Goal: Task Accomplishment & Management: Manage account settings

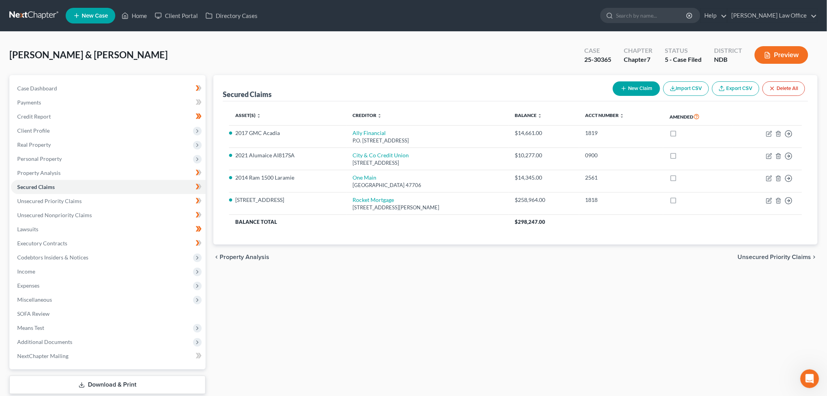
scroll to position [1, 0]
drag, startPoint x: 0, startPoint y: 0, endPoint x: 48, endPoint y: 23, distance: 53.5
click at [48, 23] on link at bounding box center [34, 16] width 50 height 14
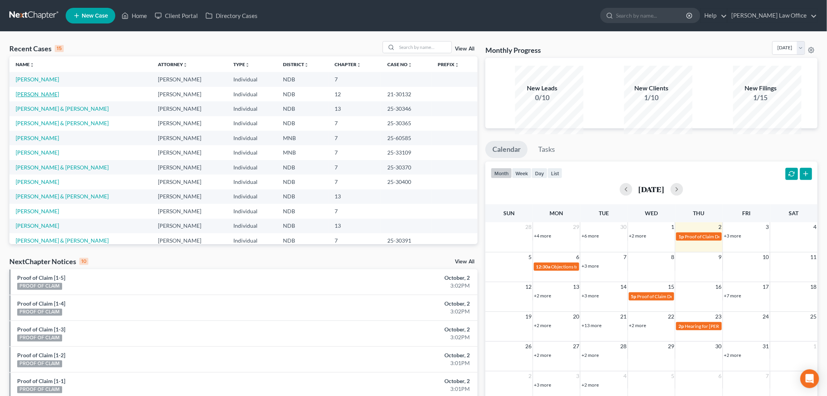
click at [43, 97] on link "[PERSON_NAME]" at bounding box center [37, 94] width 43 height 7
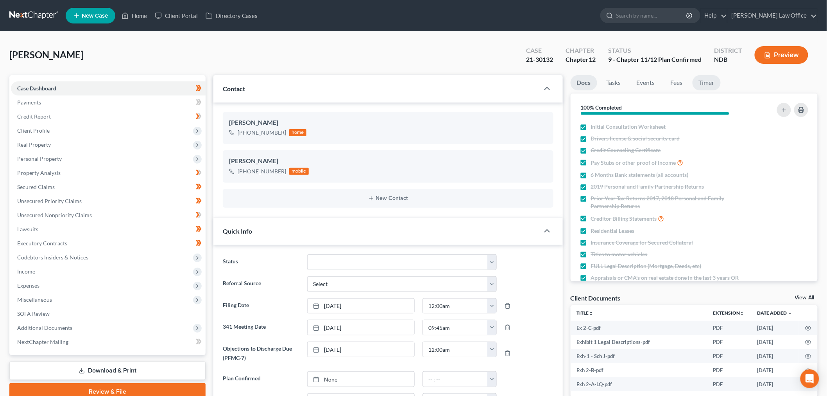
scroll to position [339, 0]
click at [721, 90] on link "Timer" at bounding box center [707, 82] width 28 height 15
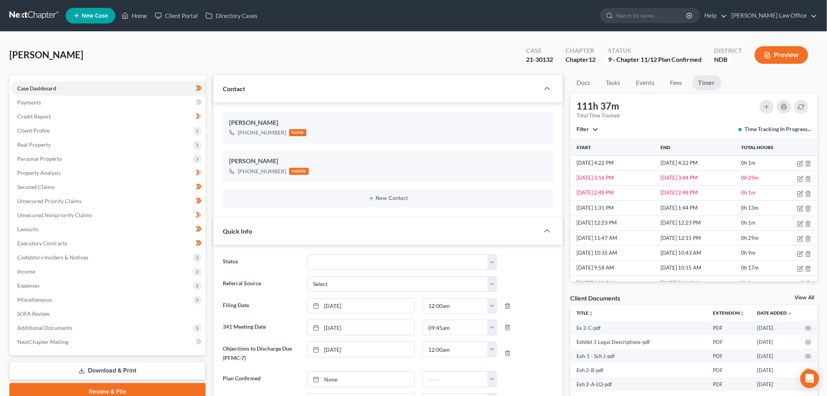
click at [583, 133] on span "Filter" at bounding box center [583, 129] width 12 height 7
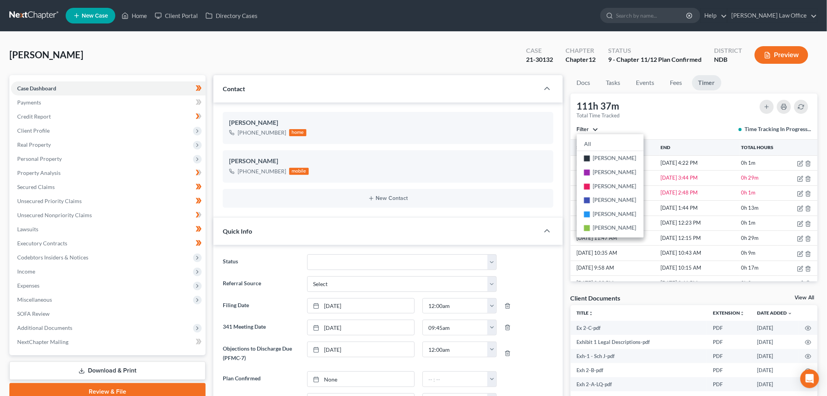
click at [721, 140] on div "111h 37m Total Time Tracked Filter All stop Sara Diaz stop Alan Sorensen stop T…" at bounding box center [694, 116] width 247 height 46
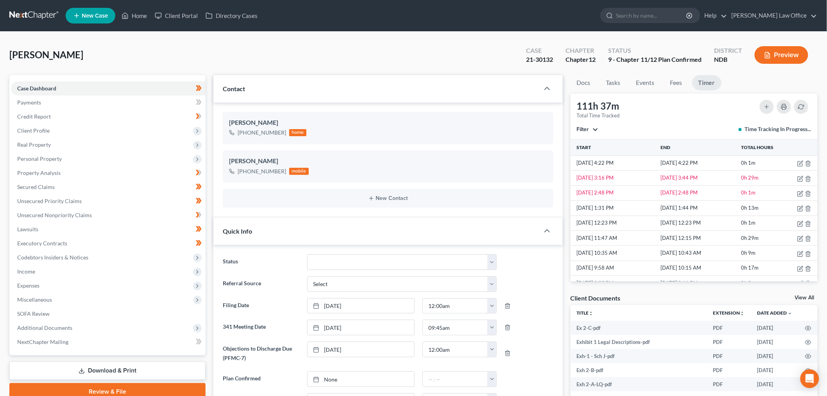
click at [50, 20] on link at bounding box center [34, 16] width 50 height 14
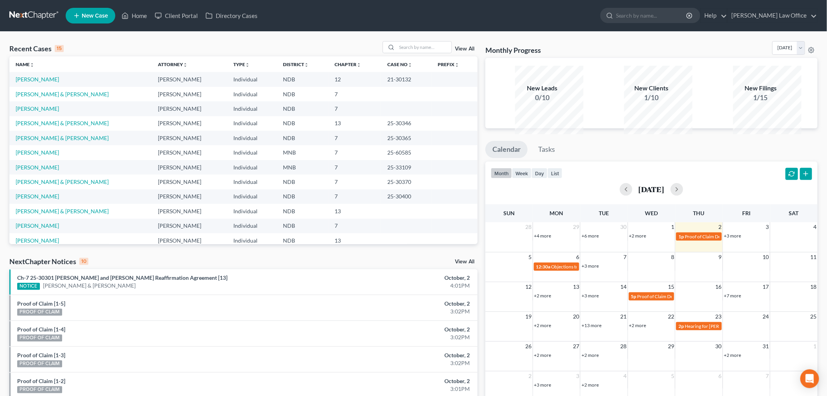
scroll to position [67, 0]
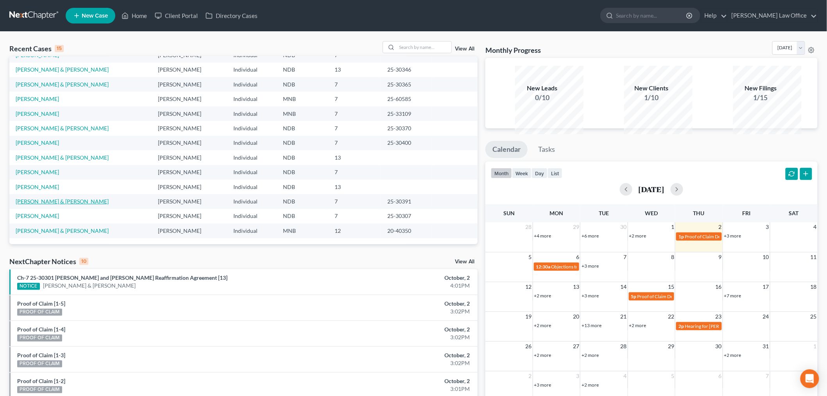
click at [45, 204] on link "[PERSON_NAME] & [PERSON_NAME]" at bounding box center [62, 201] width 93 height 7
select select "0"
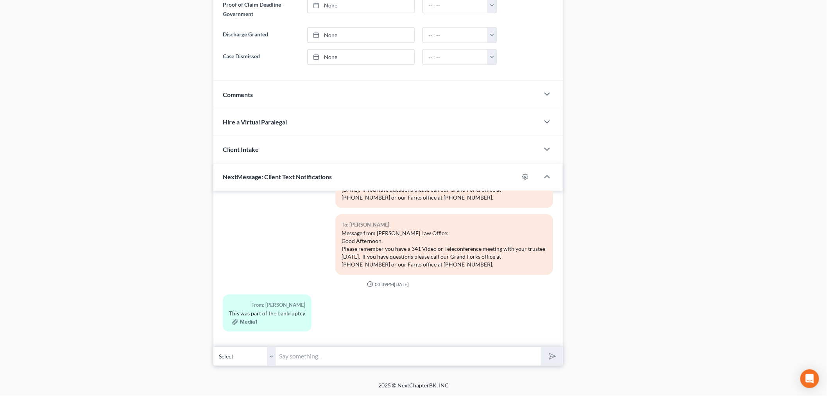
scroll to position [649, 0]
click at [333, 352] on input "text" at bounding box center [408, 356] width 265 height 19
type input "Hi Teresa! We will send out another notice to this creditor."
click at [541, 347] on button "submit" at bounding box center [552, 356] width 22 height 18
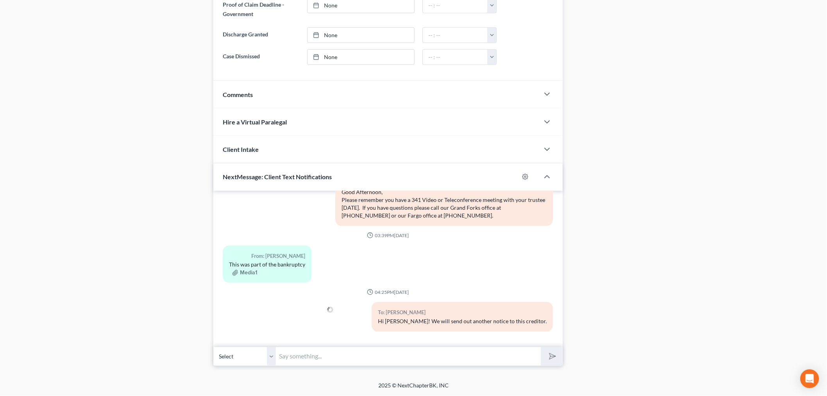
scroll to position [1231, 0]
click at [276, 347] on select "Select +1 (701) 213-7107 - Timothy Mayfield +1 (701) 740-3190 - Teresa Mayfield" at bounding box center [244, 356] width 63 height 19
select select "1"
click at [215, 347] on select "Select +1 (701) 213-7107 - Timothy Mayfield +1 (701) 740-3190 - Teresa Mayfield" at bounding box center [244, 356] width 63 height 19
drag, startPoint x: 536, startPoint y: 302, endPoint x: 379, endPoint y: 280, distance: 158.7
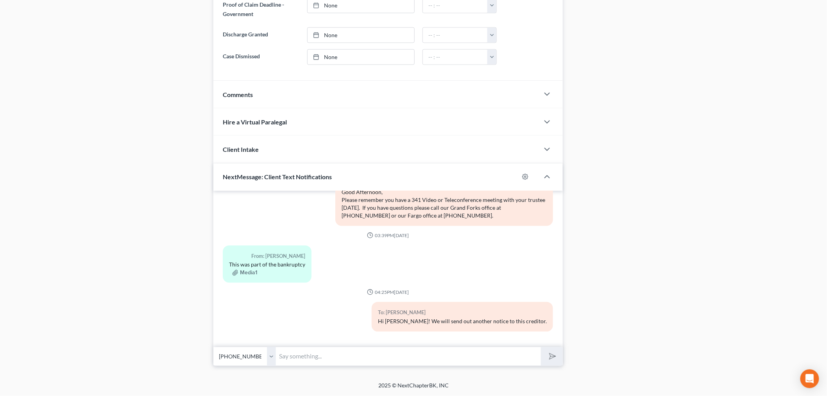
drag, startPoint x: 379, startPoint y: 280, endPoint x: 370, endPoint y: 300, distance: 22.4
click at [378, 317] on div "Hi Teresa! We will send out another notice to this creditor." at bounding box center [462, 321] width 169 height 8
drag, startPoint x: 364, startPoint y: 303, endPoint x: 541, endPoint y: 305, distance: 177.1
click at [541, 305] on div "To: Timothy Mayfield Hi Teresa! We will send out another notice to this credito…" at bounding box center [462, 316] width 181 height 29
copy div "Hi Teresa! We will send out another notice to this creditor."
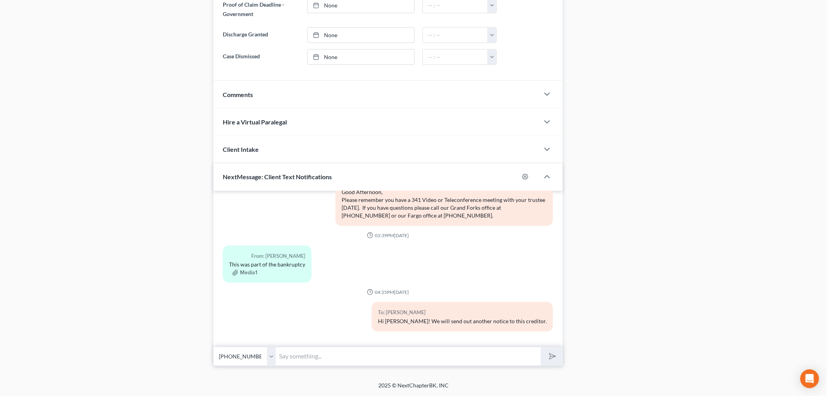
click at [380, 347] on input "text" at bounding box center [408, 356] width 265 height 19
paste input "Hi Teresa! We will send out another notice to this creditor."
type input "Hi Teresa! We will send out another notice to this creditor."
click at [541, 347] on button "submit" at bounding box center [552, 356] width 22 height 18
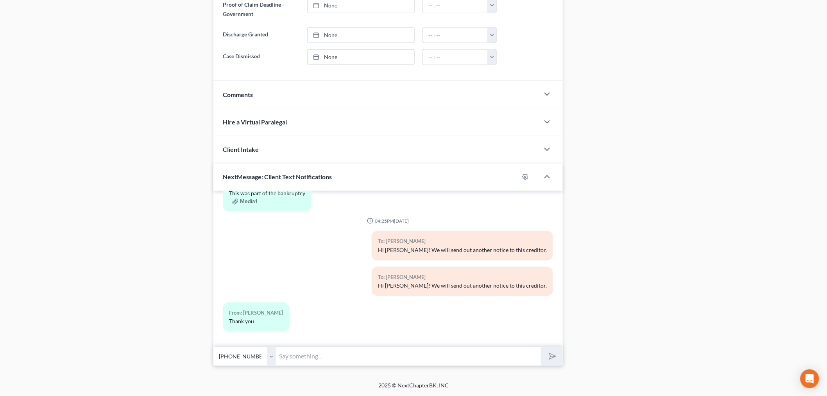
scroll to position [1320, 0]
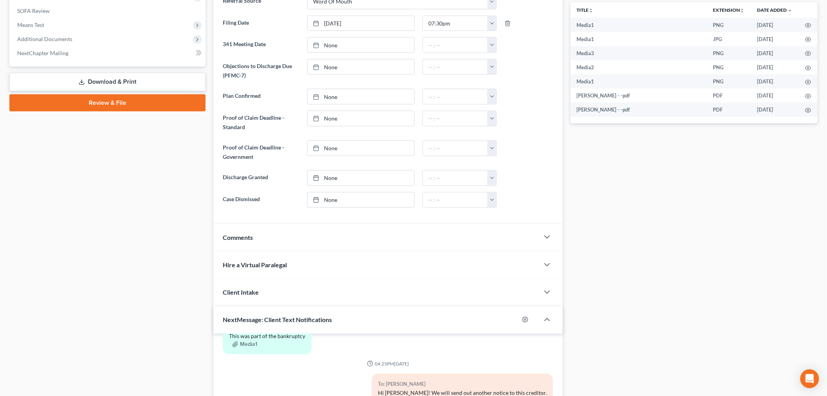
scroll to position [0, 0]
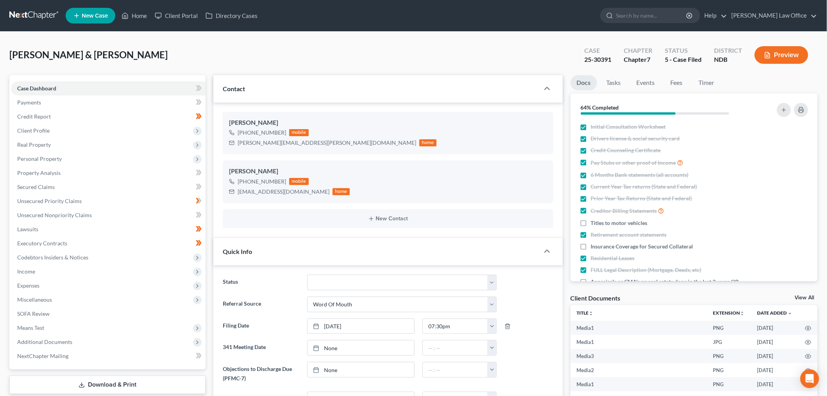
click at [199, 73] on div "Mayfield, Timothy & Teresa Upgraded Case 25-30391 Chapter Chapter 7 Status 5 - …" at bounding box center [413, 58] width 808 height 34
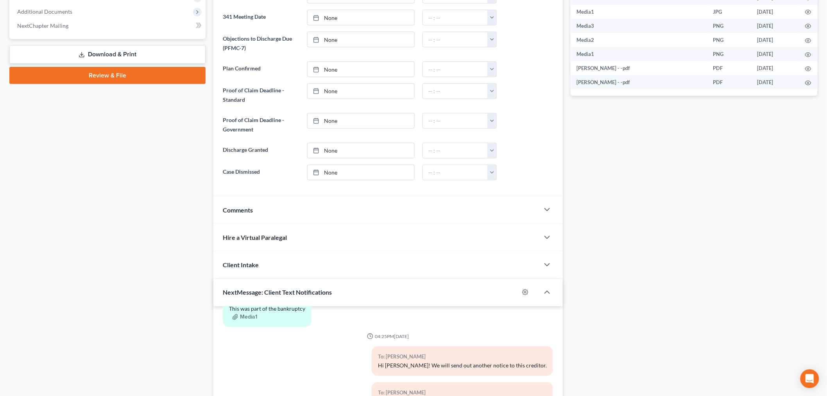
scroll to position [329, 0]
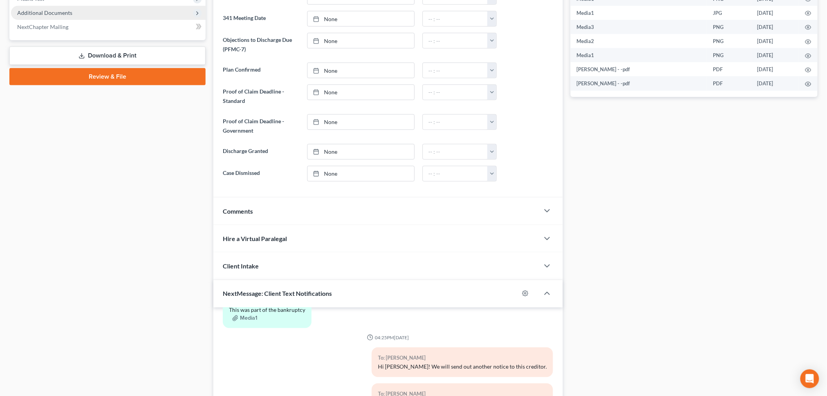
click at [98, 20] on span "Additional Documents" at bounding box center [108, 13] width 195 height 14
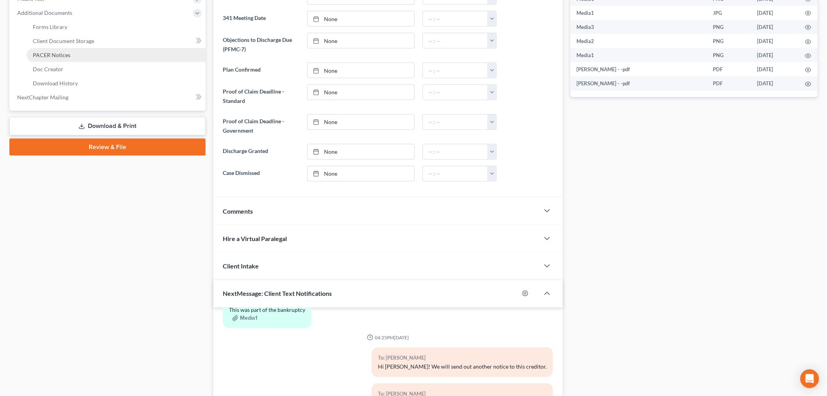
click at [68, 58] on span "PACER Notices" at bounding box center [52, 55] width 38 height 7
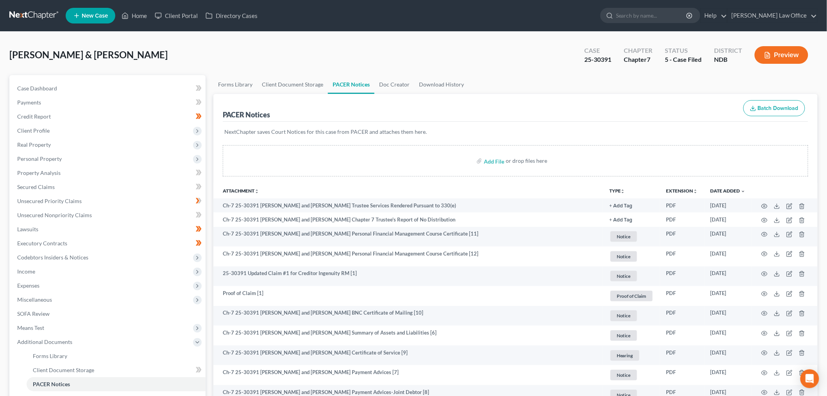
click at [397, 122] on div "PACER Notices Batch Download" at bounding box center [516, 108] width 586 height 28
click at [49, 20] on link at bounding box center [34, 16] width 50 height 14
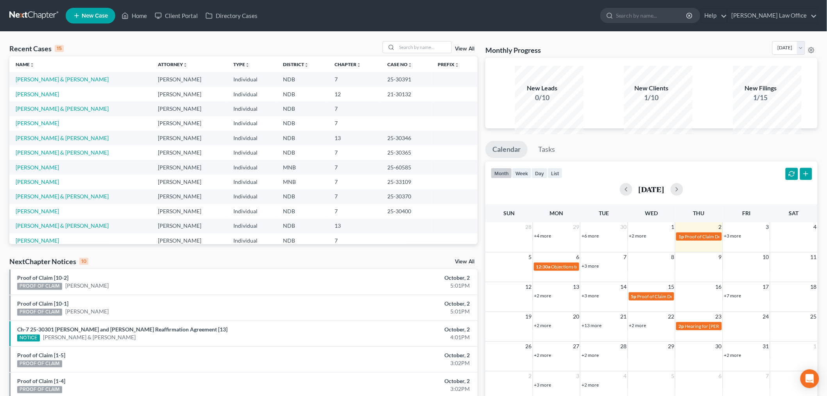
scroll to position [67, 0]
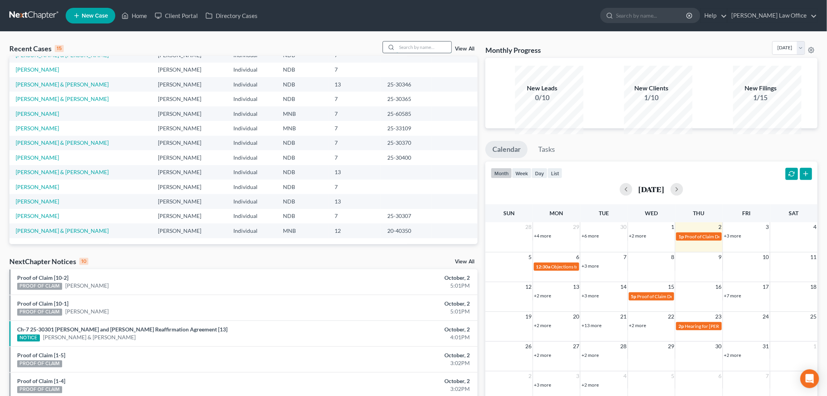
click at [415, 53] on input "search" at bounding box center [424, 46] width 55 height 11
click at [415, 53] on input "p" at bounding box center [424, 46] width 55 height 11
type input "paulin"
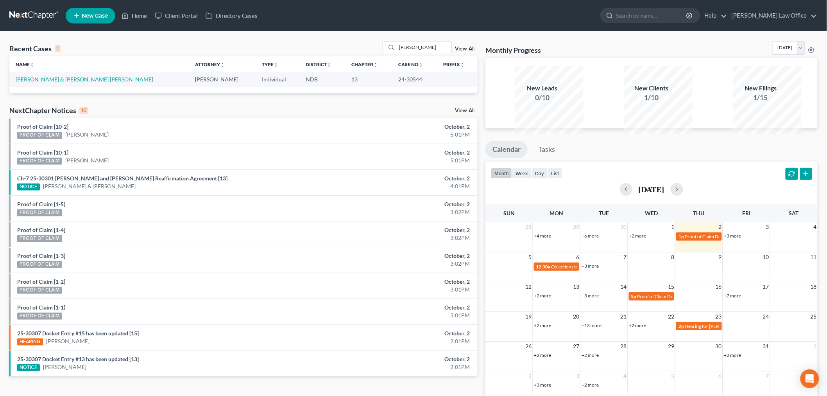
click at [80, 82] on link "[PERSON_NAME] & [PERSON_NAME] [PERSON_NAME]" at bounding box center [85, 79] width 138 height 7
select select "4"
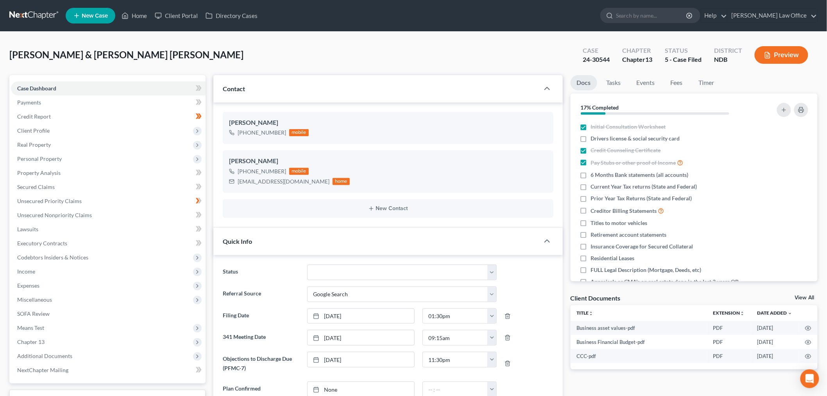
click at [572, 10] on ul "New Case Home Client Portal Directory Cases - No Result - See all results Or Pr…" at bounding box center [442, 15] width 752 height 20
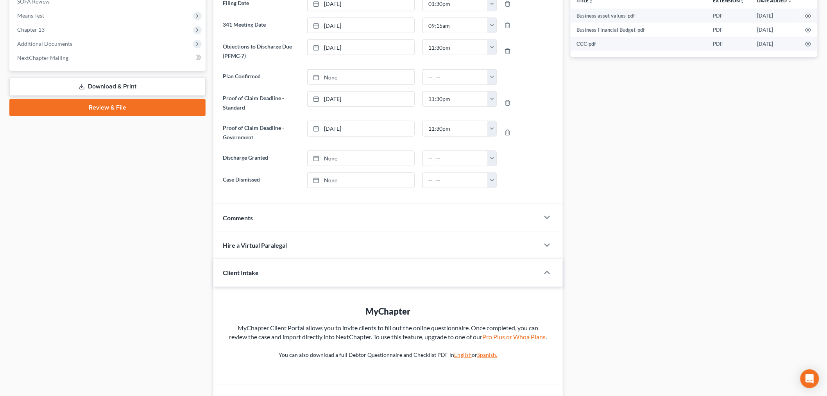
scroll to position [346, 0]
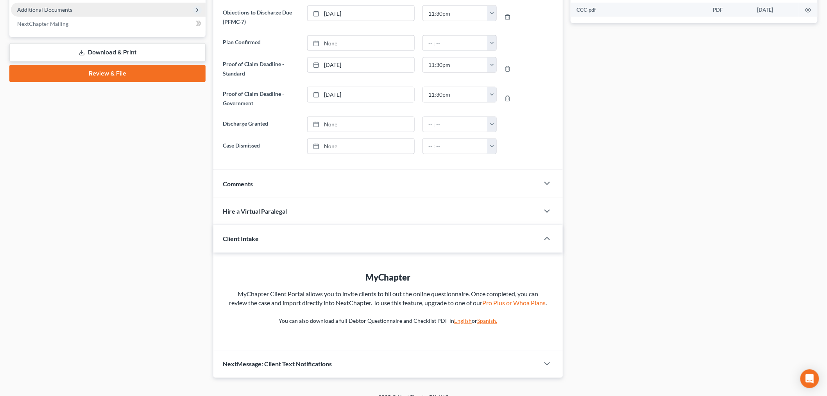
click at [91, 17] on span "Additional Documents" at bounding box center [108, 10] width 195 height 14
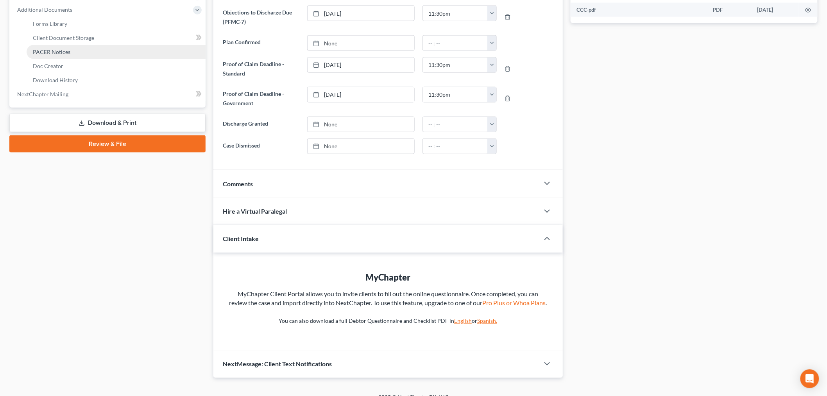
click at [57, 55] on span "PACER Notices" at bounding box center [52, 51] width 38 height 7
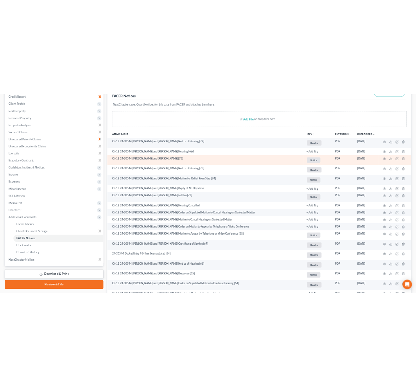
scroll to position [174, 0]
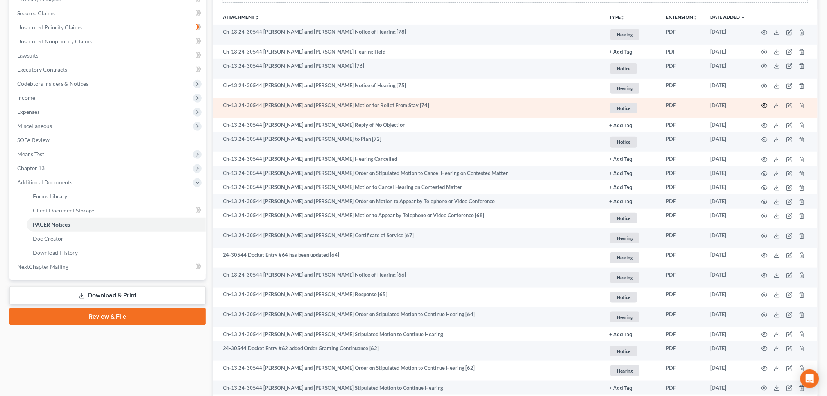
click at [762, 109] on icon "button" at bounding box center [765, 105] width 6 height 6
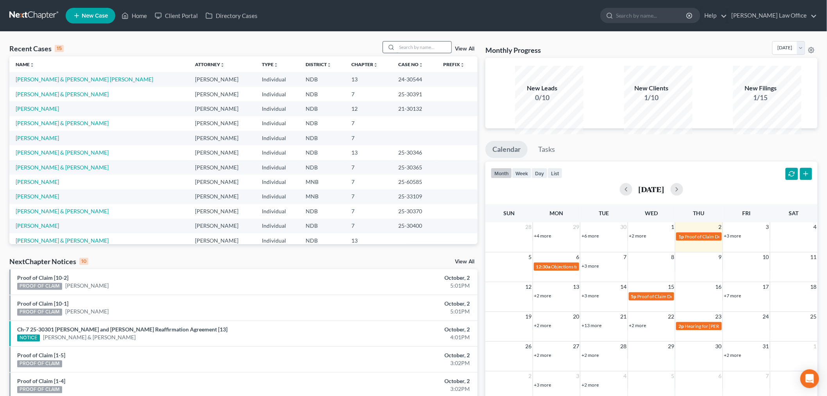
click at [402, 53] on input "search" at bounding box center [424, 46] width 55 height 11
type input "[PERSON_NAME]"
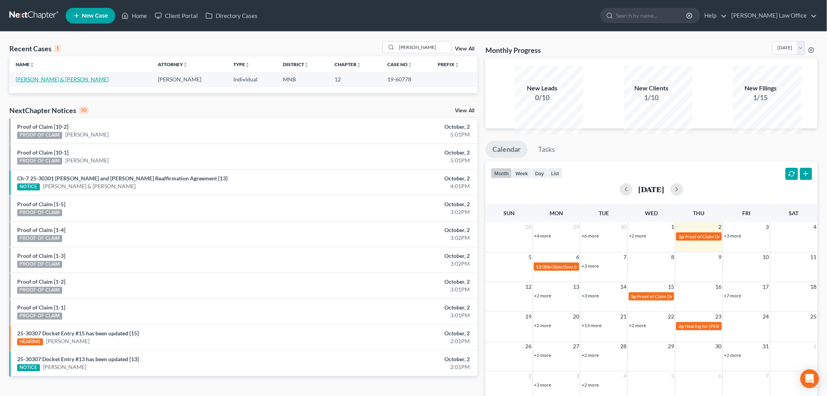
click at [38, 82] on link "[PERSON_NAME] & [PERSON_NAME]" at bounding box center [62, 79] width 93 height 7
select select "6"
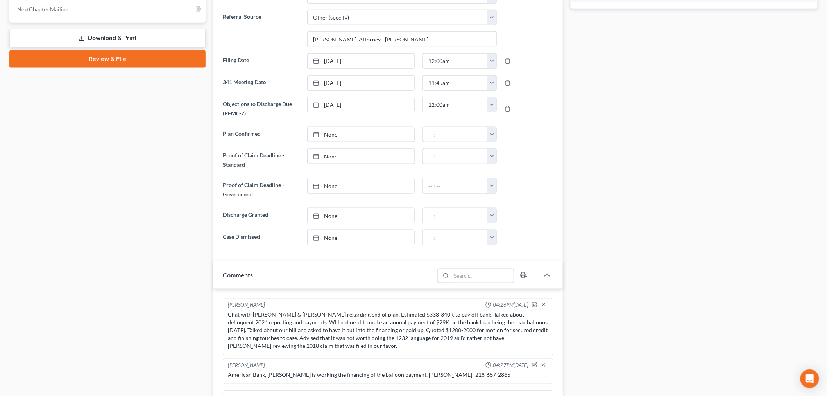
scroll to position [346, 0]
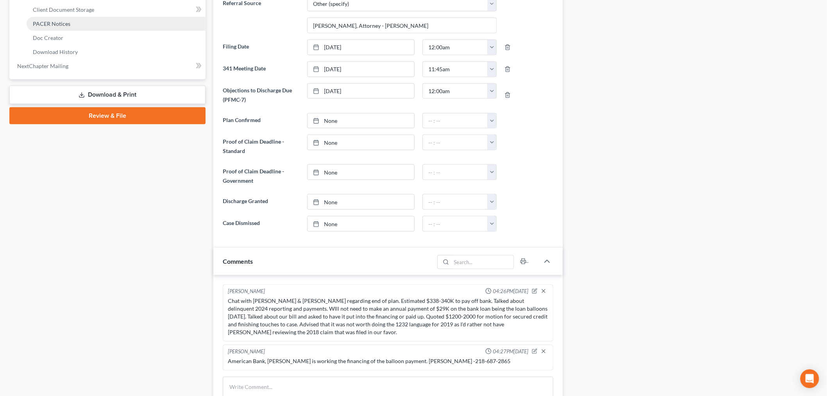
click at [88, 31] on link "PACER Notices" at bounding box center [116, 24] width 179 height 14
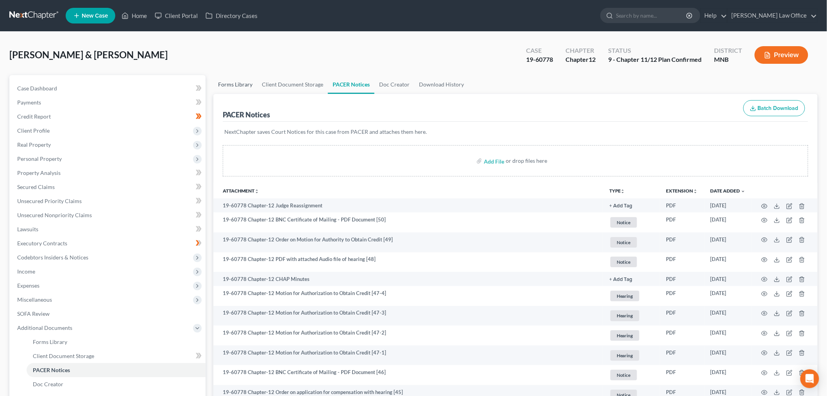
click at [231, 94] on link "Forms Library" at bounding box center [235, 84] width 44 height 19
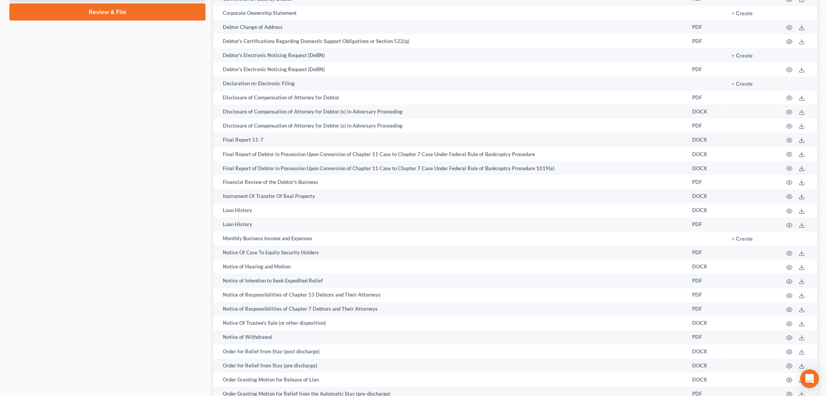
scroll to position [450, 0]
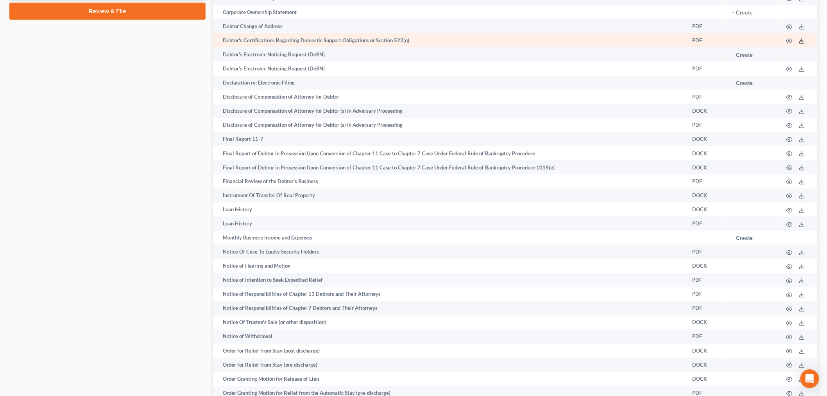
click at [799, 44] on icon at bounding box center [802, 41] width 6 height 6
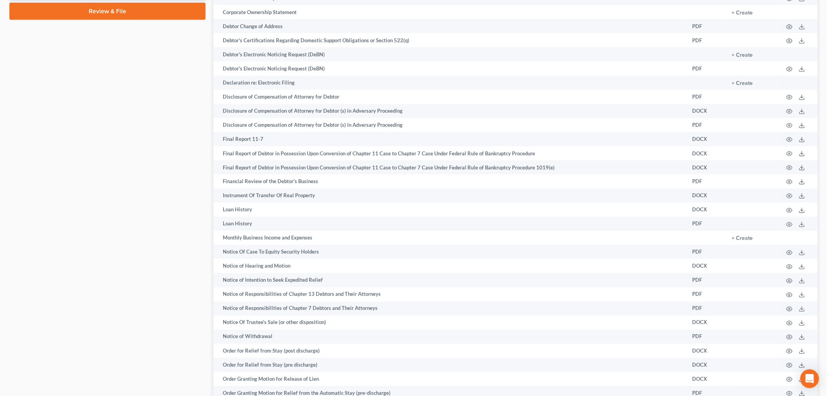
click at [159, 337] on div "Case Dashboard Payments Invoices Payments Payments Credit Report Client Profile" at bounding box center [107, 202] width 204 height 1154
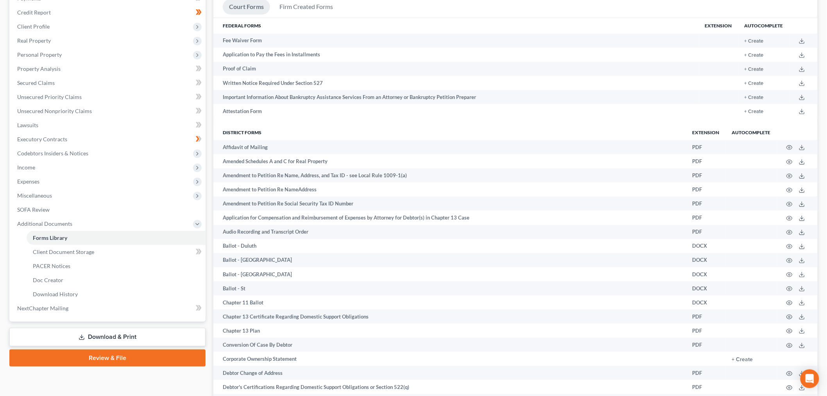
scroll to position [0, 0]
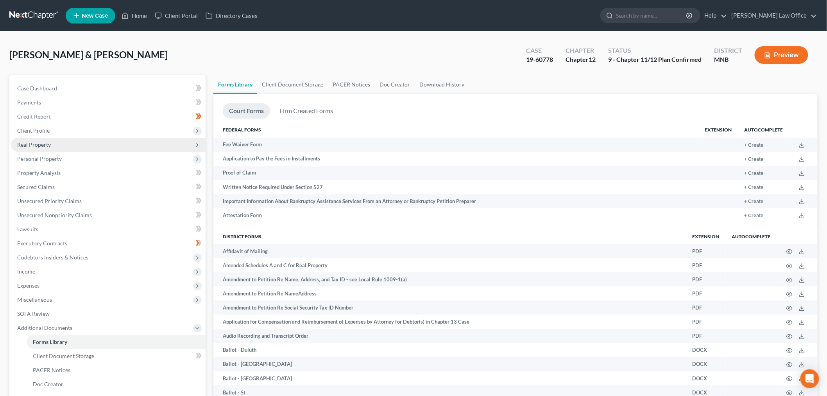
click at [77, 152] on span "Real Property" at bounding box center [108, 145] width 195 height 14
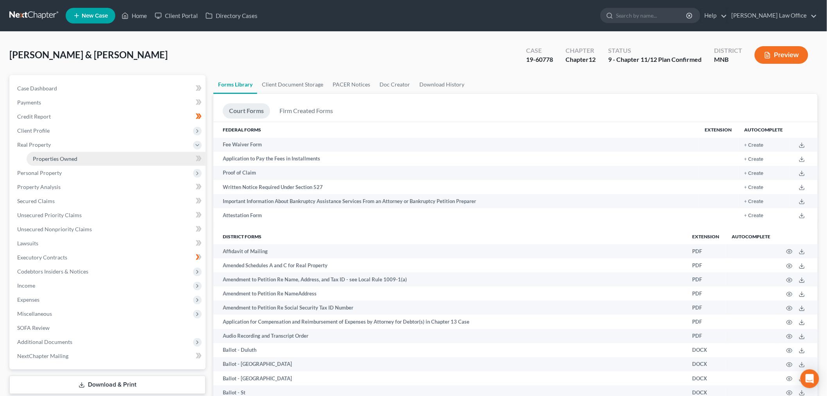
click at [76, 162] on span "Properties Owned" at bounding box center [55, 158] width 45 height 7
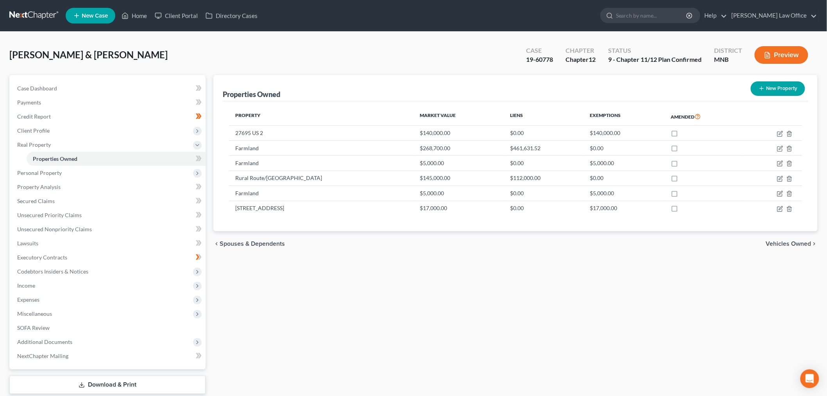
click at [273, 329] on div "Properties Owned New Property Property Market Value Liens Exemptions Amended 27…" at bounding box center [516, 244] width 612 height 339
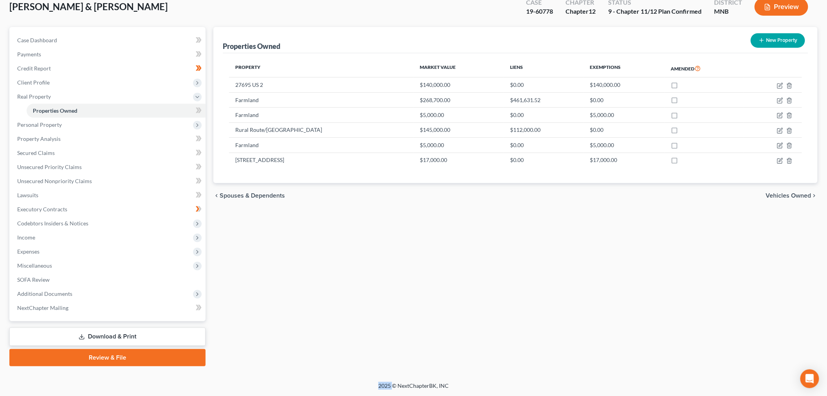
scroll to position [157, 0]
click at [103, 287] on span "Additional Documents" at bounding box center [108, 294] width 195 height 14
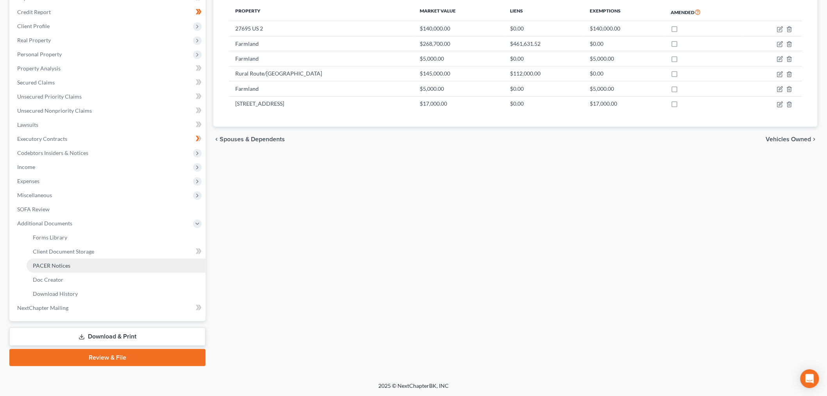
click at [57, 269] on span "PACER Notices" at bounding box center [52, 265] width 38 height 7
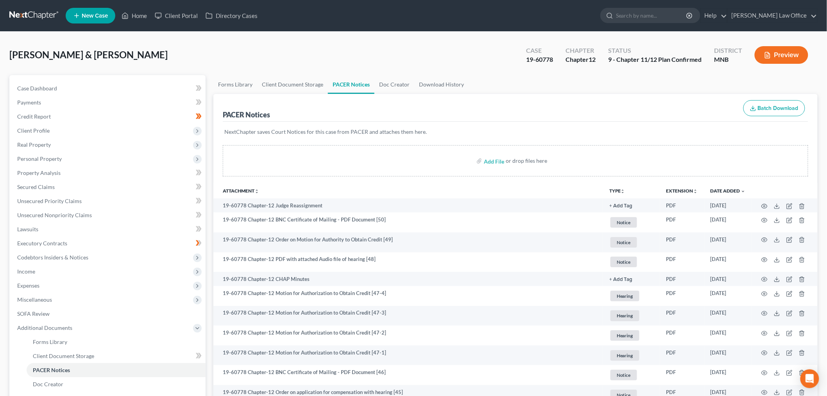
click at [493, 151] on div "NextChapter saves Court Notices for this case from PACER and attaches them here." at bounding box center [516, 137] width 586 height 30
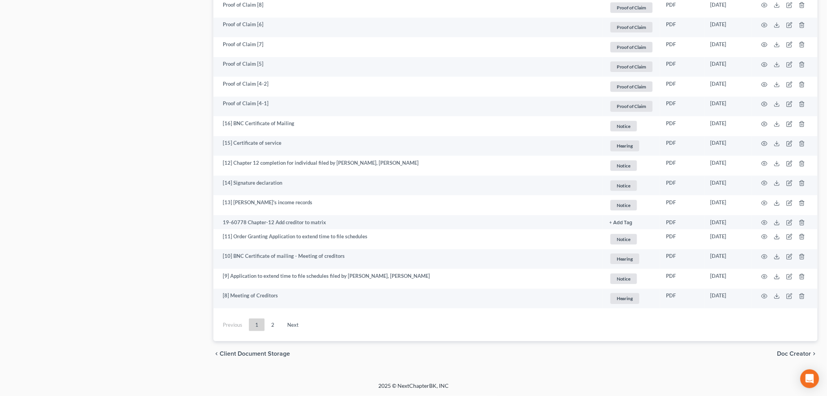
scroll to position [1632, 0]
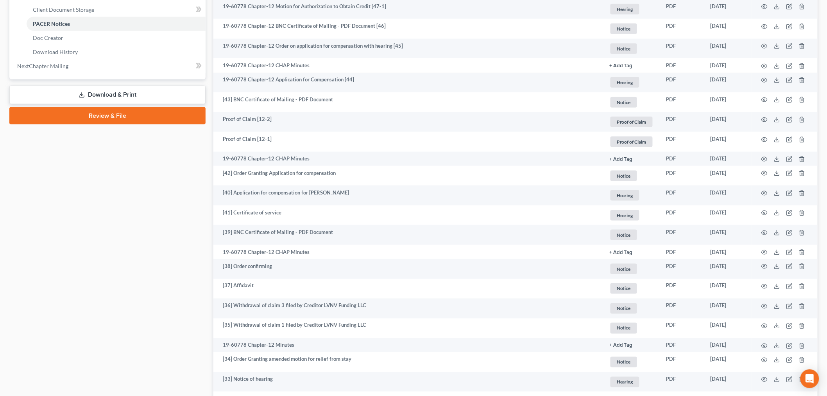
scroll to position [692, 0]
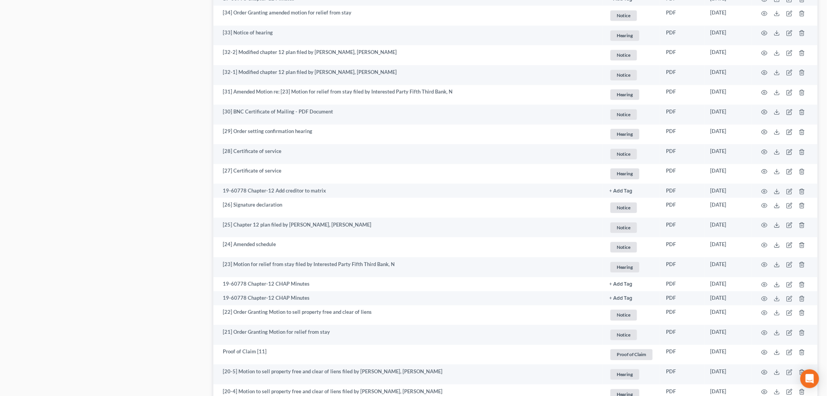
click at [103, 312] on div "Case Dashboard Payments Invoices Payments Payments Credit Report Client Profile" at bounding box center [107, 183] width 204 height 1601
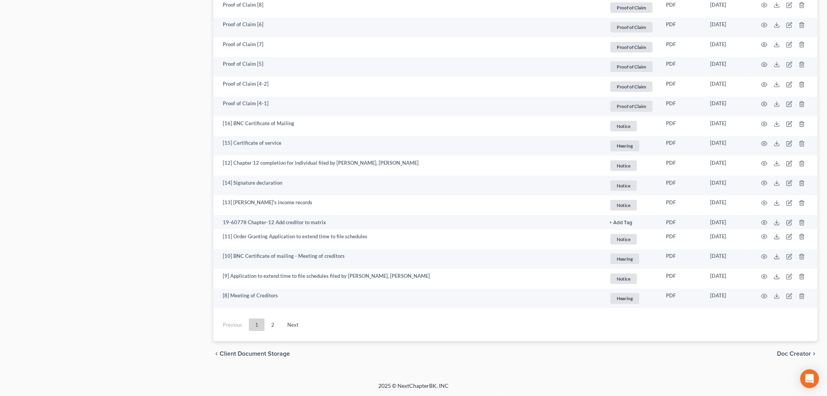
scroll to position [1632, 0]
click at [281, 318] on link "2" at bounding box center [273, 324] width 16 height 13
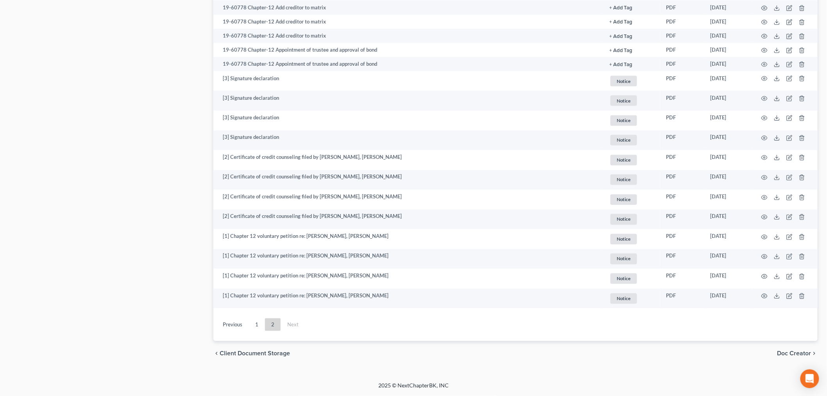
click at [265, 318] on link "1" at bounding box center [257, 324] width 16 height 13
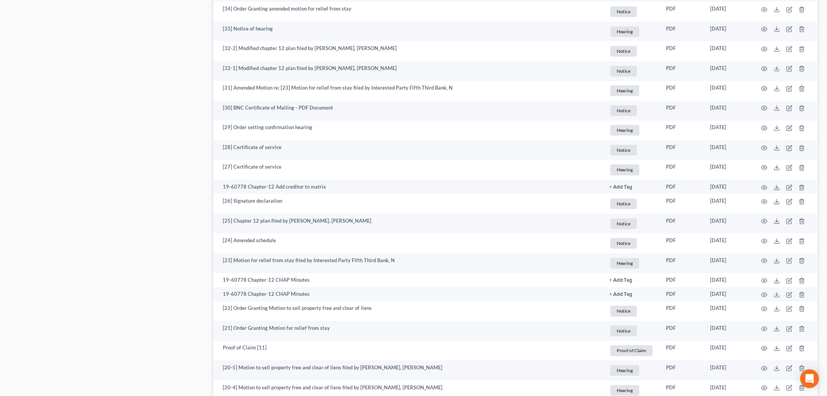
click at [174, 85] on div "Case Dashboard Payments Invoices Payments Payments Credit Report Client Profile" at bounding box center [107, 179] width 204 height 1601
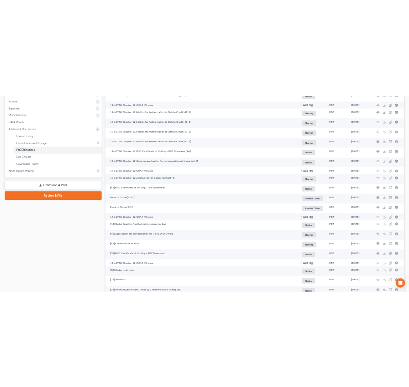
scroll to position [248, 0]
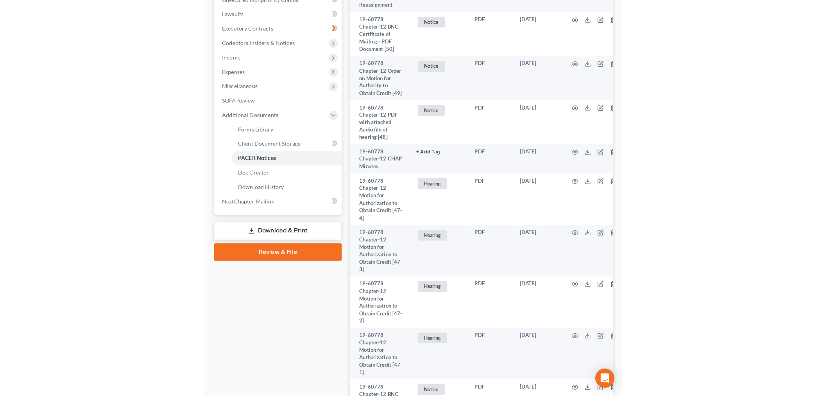
scroll to position [586, 0]
